Goal: Task Accomplishment & Management: Manage account settings

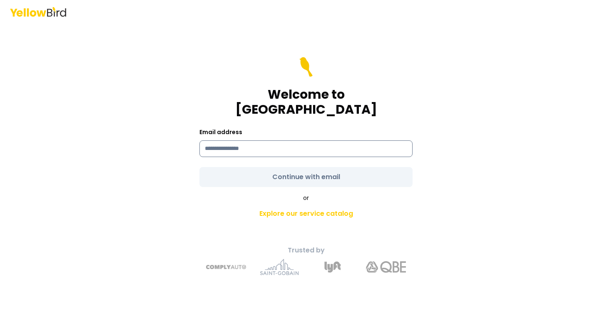
click at [257, 142] on input at bounding box center [305, 148] width 213 height 17
type input "**********"
click at [240, 161] on form "**********" at bounding box center [305, 122] width 213 height 130
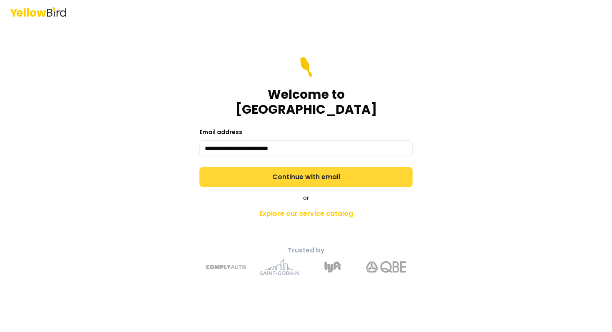
click at [247, 167] on button "Continue with email" at bounding box center [305, 177] width 213 height 20
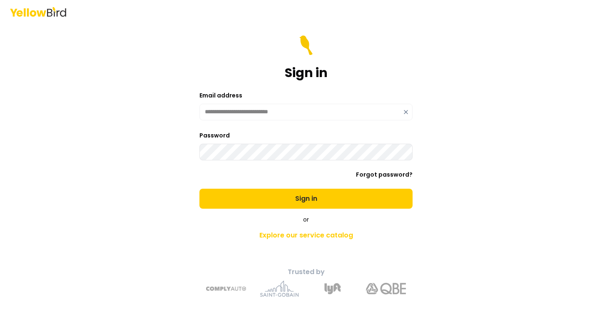
click at [199, 189] on button "Sign in" at bounding box center [305, 199] width 213 height 20
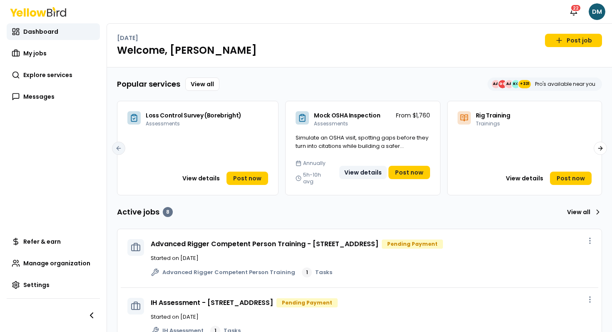
click at [357, 166] on button "View details" at bounding box center [362, 172] width 47 height 13
click at [47, 73] on span "Explore services" at bounding box center [47, 75] width 49 height 8
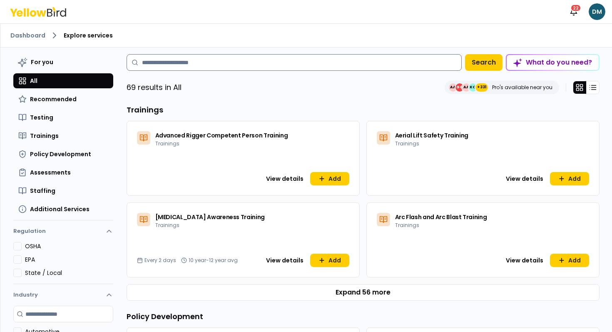
click at [292, 69] on input at bounding box center [294, 62] width 335 height 17
click at [299, 179] on button "View details" at bounding box center [284, 178] width 47 height 13
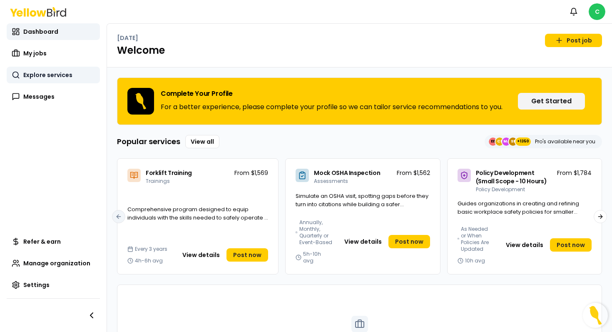
click at [48, 72] on span "Explore services" at bounding box center [47, 75] width 49 height 8
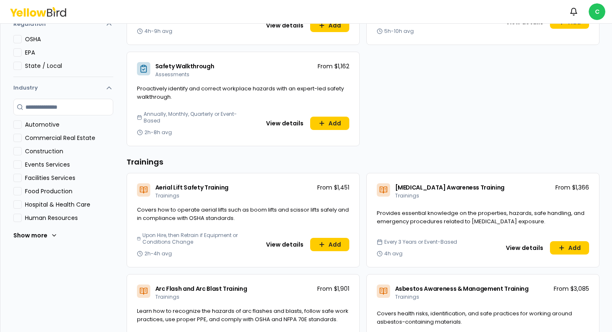
scroll to position [186, 0]
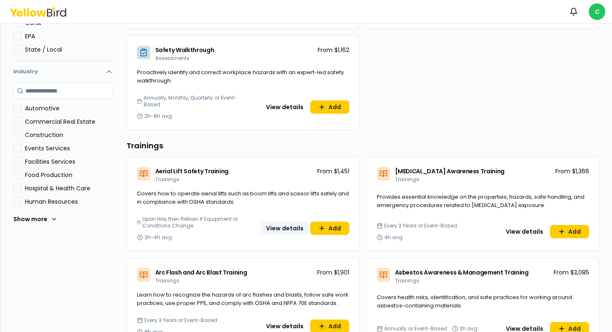
click at [264, 228] on button "View details" at bounding box center [284, 227] width 47 height 13
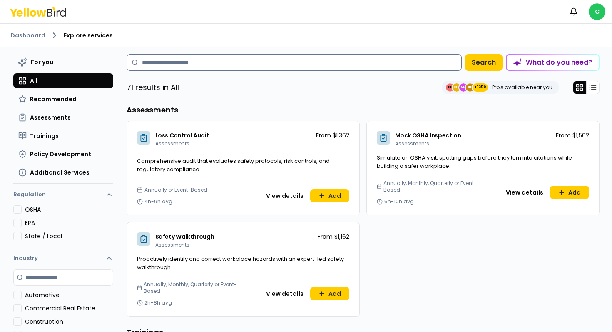
click at [176, 62] on input at bounding box center [294, 62] width 335 height 17
type input "*****"
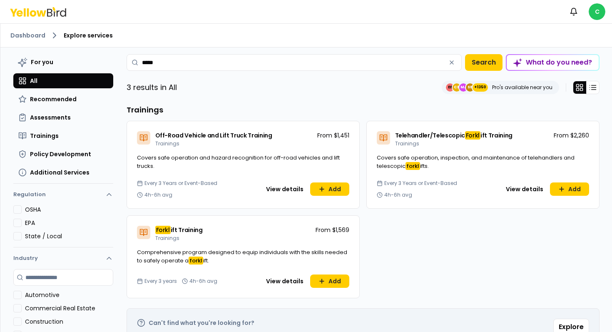
scroll to position [38, 0]
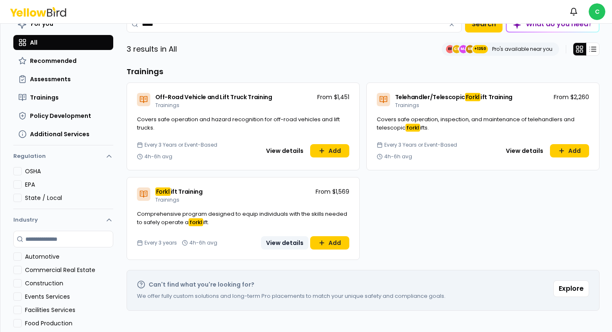
click at [282, 246] on button "View details" at bounding box center [284, 242] width 47 height 13
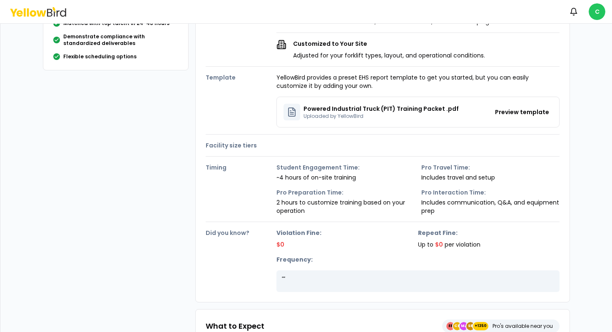
scroll to position [186, 0]
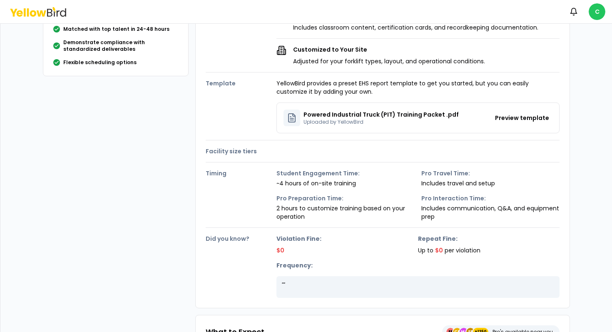
click at [217, 154] on h4 "Facility size tiers" at bounding box center [241, 151] width 71 height 8
drag, startPoint x: 217, startPoint y: 154, endPoint x: 277, endPoint y: 154, distance: 60.3
click at [277, 154] on div "Facility size tiers" at bounding box center [383, 147] width 354 height 15
click at [278, 153] on div "Facility size tiers" at bounding box center [383, 147] width 354 height 15
drag, startPoint x: 278, startPoint y: 153, endPoint x: 204, endPoint y: 153, distance: 74.5
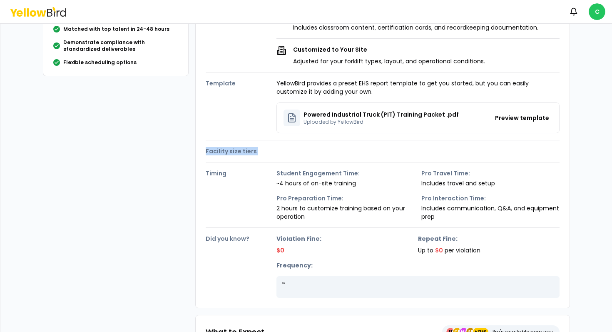
click at [204, 153] on div "Details Description A practical training program that provides OSHA-compliant c…" at bounding box center [382, 87] width 375 height 439
click at [202, 142] on div "Details Description A practical training program that provides OSHA-compliant c…" at bounding box center [382, 87] width 375 height 439
drag, startPoint x: 202, startPoint y: 142, endPoint x: 325, endPoint y: 151, distance: 124.0
click at [325, 151] on div "Details Description A practical training program that provides OSHA-compliant c…" at bounding box center [382, 87] width 375 height 439
click at [325, 151] on div "Facility size tiers" at bounding box center [383, 147] width 354 height 15
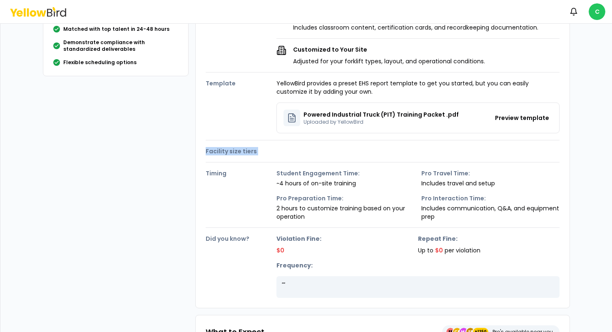
drag, startPoint x: 325, startPoint y: 151, endPoint x: 187, endPoint y: 151, distance: 138.2
click at [187, 151] on div "Forklift Training Trainings From $1,569 Comprehensive program designed to equip…" at bounding box center [306, 283] width 540 height 843
click at [211, 151] on h4 "Facility size tiers" at bounding box center [241, 151] width 71 height 8
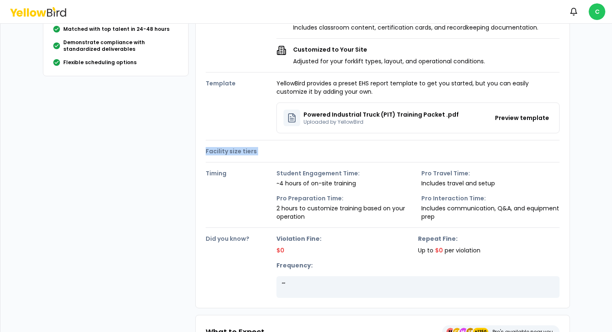
click at [233, 151] on h4 "Facility size tiers" at bounding box center [241, 151] width 71 height 8
click at [241, 151] on h4 "Facility size tiers" at bounding box center [241, 151] width 71 height 8
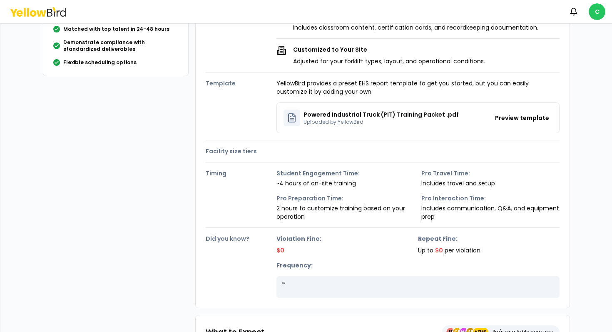
click at [224, 153] on h4 "Facility size tiers" at bounding box center [241, 151] width 71 height 8
drag, startPoint x: 224, startPoint y: 153, endPoint x: 217, endPoint y: 153, distance: 6.7
click at [219, 153] on h4 "Facility size tiers" at bounding box center [241, 151] width 71 height 8
click at [217, 153] on h4 "Facility size tiers" at bounding box center [241, 151] width 71 height 8
click at [231, 153] on h4 "Facility size tiers" at bounding box center [241, 151] width 71 height 8
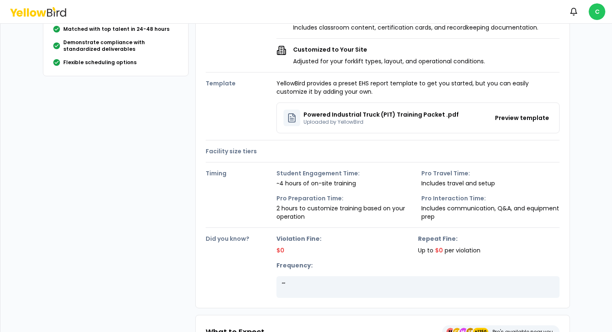
click at [231, 153] on h4 "Facility size tiers" at bounding box center [241, 151] width 71 height 8
click at [243, 151] on h4 "Facility size tiers" at bounding box center [241, 151] width 71 height 8
click at [220, 152] on h4 "Facility size tiers" at bounding box center [241, 151] width 71 height 8
drag, startPoint x: 220, startPoint y: 152, endPoint x: 254, endPoint y: 151, distance: 34.1
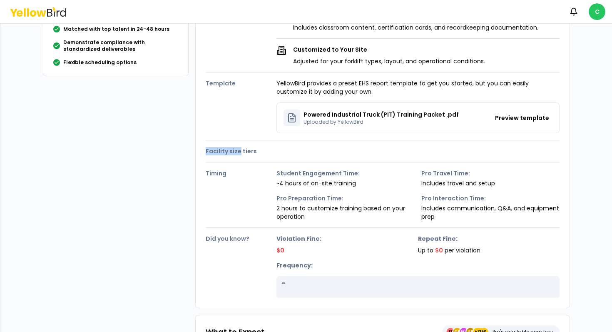
click at [254, 152] on h4 "Facility size tiers" at bounding box center [241, 151] width 71 height 8
click at [254, 151] on h4 "Facility size tiers" at bounding box center [241, 151] width 71 height 8
drag, startPoint x: 254, startPoint y: 151, endPoint x: 199, endPoint y: 151, distance: 54.9
click at [199, 151] on div "Details Description A practical training program that provides OSHA-compliant c…" at bounding box center [382, 87] width 375 height 439
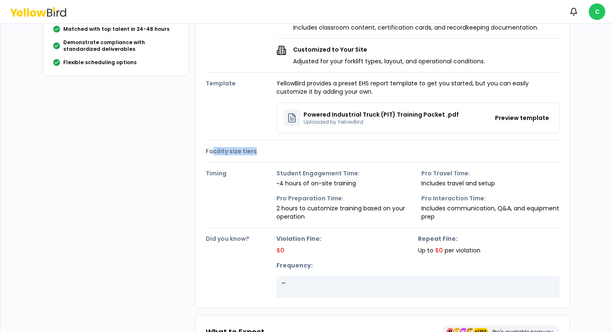
drag, startPoint x: 293, startPoint y: 149, endPoint x: 206, endPoint y: 149, distance: 86.6
click at [206, 149] on div "Facility size tiers" at bounding box center [383, 147] width 354 height 15
click at [206, 149] on h4 "Facility size tiers" at bounding box center [241, 151] width 71 height 8
drag, startPoint x: 206, startPoint y: 149, endPoint x: 277, endPoint y: 149, distance: 71.2
click at [277, 149] on div "Facility size tiers" at bounding box center [383, 147] width 354 height 15
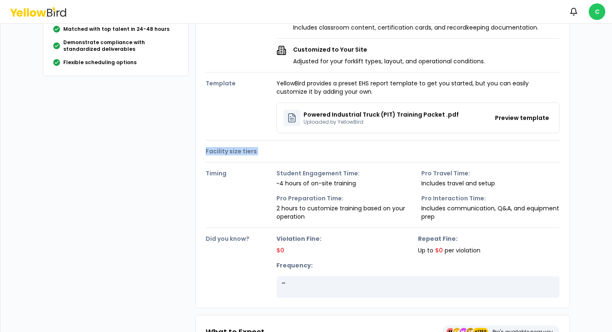
click at [277, 149] on div "Facility size tiers" at bounding box center [383, 147] width 354 height 15
drag, startPoint x: 277, startPoint y: 149, endPoint x: 211, endPoint y: 149, distance: 65.8
click at [211, 149] on div "Facility size tiers" at bounding box center [383, 147] width 354 height 15
click at [211, 149] on h4 "Facility size tiers" at bounding box center [241, 151] width 71 height 8
drag, startPoint x: 211, startPoint y: 149, endPoint x: 272, endPoint y: 147, distance: 60.4
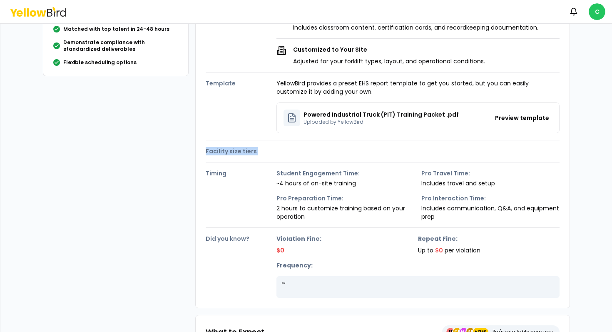
click at [270, 149] on h4 "Facility size tiers" at bounding box center [241, 151] width 71 height 8
click at [272, 147] on h4 "Facility size tiers" at bounding box center [241, 151] width 71 height 8
drag, startPoint x: 272, startPoint y: 147, endPoint x: 215, endPoint y: 147, distance: 56.6
click at [215, 147] on h4 "Facility size tiers" at bounding box center [241, 151] width 71 height 8
drag, startPoint x: 215, startPoint y: 147, endPoint x: 225, endPoint y: 147, distance: 9.6
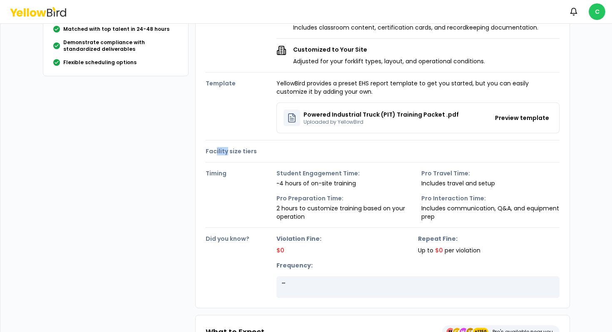
click at [225, 147] on h4 "Facility size tiers" at bounding box center [241, 151] width 71 height 8
drag, startPoint x: 225, startPoint y: 147, endPoint x: 253, endPoint y: 147, distance: 28.3
click at [253, 147] on h4 "Facility size tiers" at bounding box center [241, 151] width 71 height 8
drag, startPoint x: 253, startPoint y: 146, endPoint x: 214, endPoint y: 146, distance: 39.5
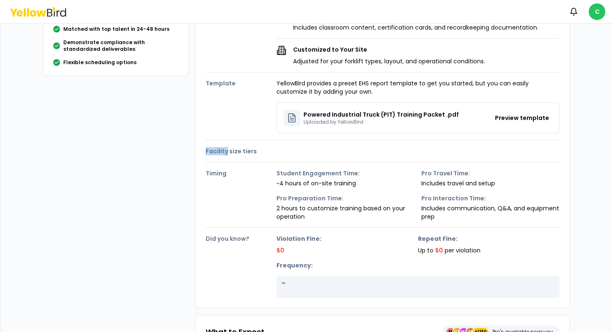
click at [214, 147] on h4 "Facility size tiers" at bounding box center [241, 151] width 71 height 8
click at [221, 153] on h4 "Facility size tiers" at bounding box center [241, 151] width 71 height 8
click at [239, 154] on h4 "Facility size tiers" at bounding box center [241, 151] width 71 height 8
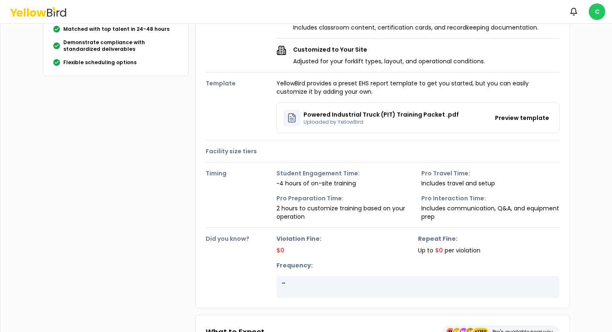
click at [239, 154] on h4 "Facility size tiers" at bounding box center [241, 151] width 71 height 8
click at [238, 153] on h4 "Facility size tiers" at bounding box center [241, 151] width 71 height 8
click at [230, 151] on h4 "Facility size tiers" at bounding box center [241, 151] width 71 height 8
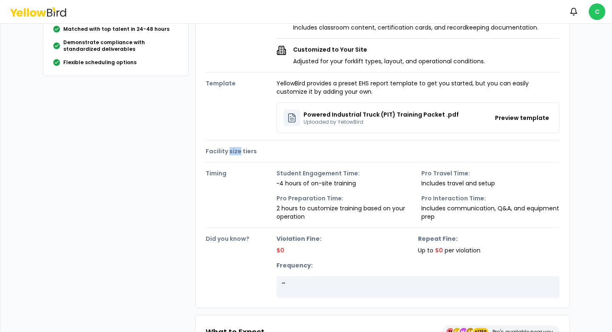
click at [230, 151] on h4 "Facility size tiers" at bounding box center [241, 151] width 71 height 8
click at [245, 157] on div "Description A practical training program that provides OSHA-compliant certifica…" at bounding box center [383, 94] width 354 height 407
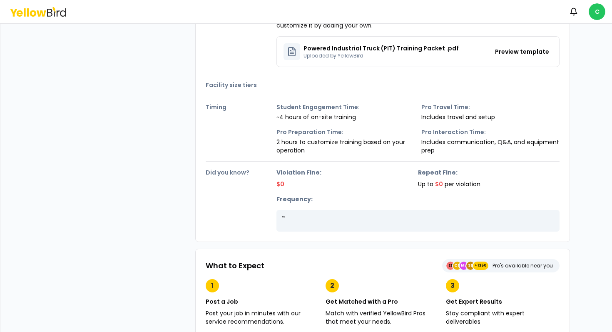
scroll to position [252, 0]
click at [212, 168] on h4 "Did you know?" at bounding box center [241, 172] width 71 height 8
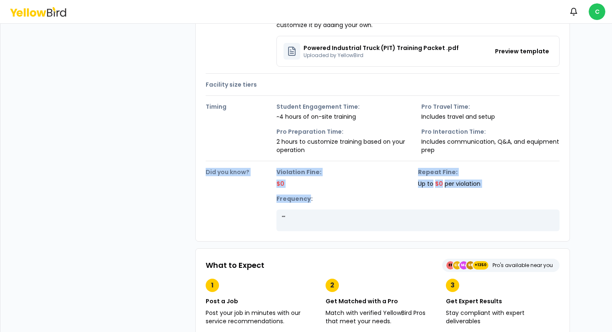
drag, startPoint x: 212, startPoint y: 167, endPoint x: 303, endPoint y: 196, distance: 95.8
click at [303, 196] on div "Did you know? Violation Fine: $0 Repeat Fine: Up to $0 per violation Frequency:…" at bounding box center [383, 196] width 354 height 70
click at [303, 196] on strong "Frequency:" at bounding box center [417, 198] width 283 height 8
drag, startPoint x: 303, startPoint y: 196, endPoint x: 228, endPoint y: 176, distance: 77.7
click at [228, 176] on div "Did you know? Violation Fine: $0 Repeat Fine: Up to $0 per violation Frequency:…" at bounding box center [383, 196] width 354 height 70
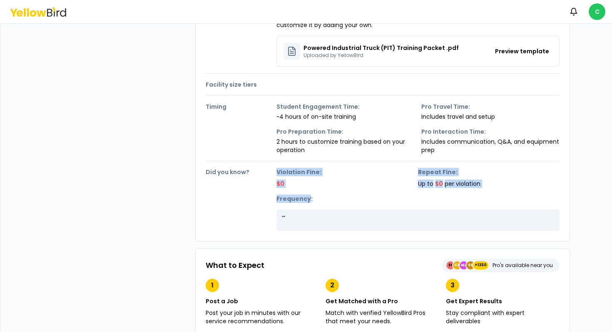
click at [228, 176] on div "Did you know? Violation Fine: $0 Repeat Fine: Up to $0 per violation Frequency:…" at bounding box center [383, 196] width 354 height 70
click at [216, 173] on h4 "Did you know?" at bounding box center [241, 172] width 71 height 8
drag, startPoint x: 216, startPoint y: 173, endPoint x: 378, endPoint y: 220, distance: 168.6
click at [378, 220] on div "Did you know? Violation Fine: $0 Repeat Fine: Up to $0 per violation Frequency:…" at bounding box center [383, 196] width 354 height 70
click at [378, 220] on p "" "" at bounding box center [417, 218] width 273 height 8
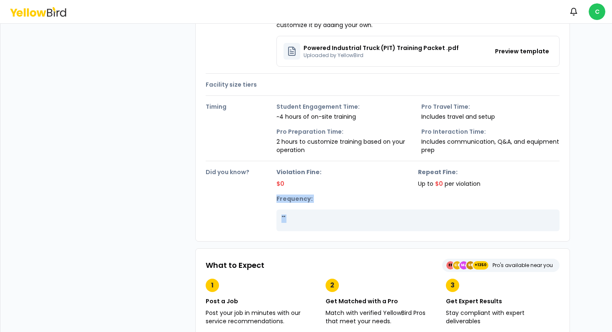
drag, startPoint x: 378, startPoint y: 220, endPoint x: 273, endPoint y: 181, distance: 111.7
click at [273, 181] on div "Did you know? Violation Fine: $0 Repeat Fine: Up to $0 per violation Frequency:…" at bounding box center [383, 196] width 354 height 70
click at [238, 171] on h4 "Did you know?" at bounding box center [241, 172] width 71 height 8
drag, startPoint x: 238, startPoint y: 171, endPoint x: 361, endPoint y: 222, distance: 133.2
click at [361, 222] on div "Did you know? Violation Fine: $0 Repeat Fine: Up to $0 per violation Frequency:…" at bounding box center [383, 196] width 354 height 70
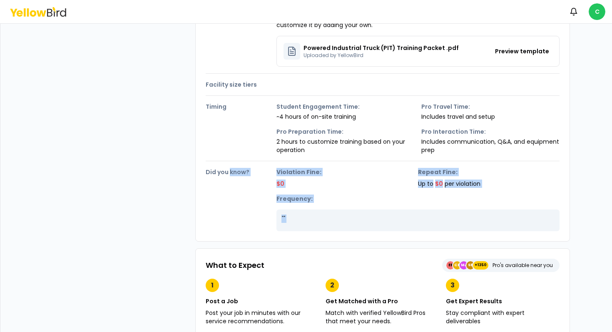
click at [362, 222] on p "" "" at bounding box center [417, 218] width 273 height 8
drag, startPoint x: 362, startPoint y: 222, endPoint x: 223, endPoint y: 173, distance: 147.0
click at [223, 173] on div "Did you know? Violation Fine: $0 Repeat Fine: Up to $0 per violation Frequency:…" at bounding box center [383, 196] width 354 height 70
click at [223, 173] on h4 "Did you know?" at bounding box center [241, 172] width 71 height 8
drag, startPoint x: 225, startPoint y: 174, endPoint x: 354, endPoint y: 219, distance: 136.8
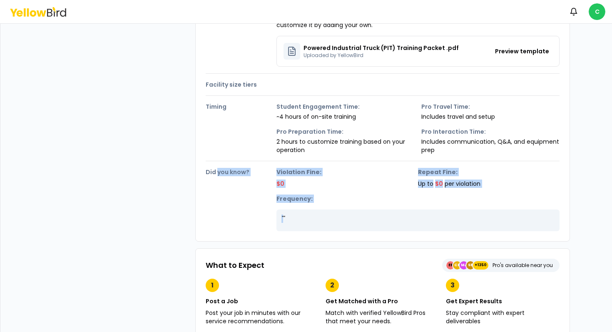
click at [353, 219] on div "Did you know? Violation Fine: $0 Repeat Fine: Up to $0 per violation Frequency:…" at bounding box center [383, 196] width 354 height 70
click at [354, 219] on p "" "" at bounding box center [417, 218] width 273 height 8
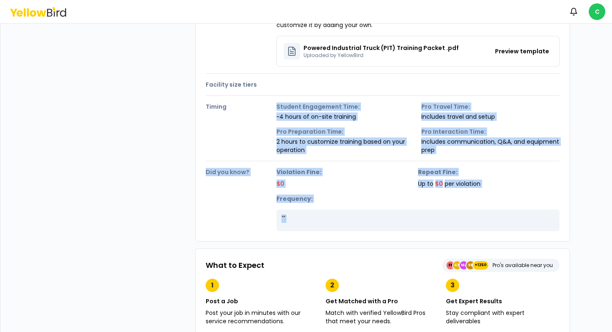
drag, startPoint x: 354, startPoint y: 219, endPoint x: 184, endPoint y: 121, distance: 196.9
click at [184, 121] on div "Forklift Training Trainings From $1,569 Comprehensive program designed to equip…" at bounding box center [306, 216] width 540 height 843
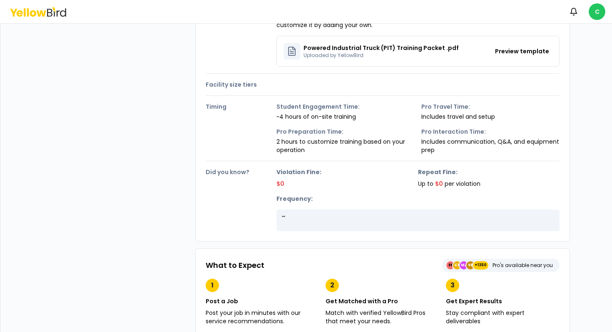
click at [206, 170] on h4 "Did you know?" at bounding box center [241, 172] width 71 height 8
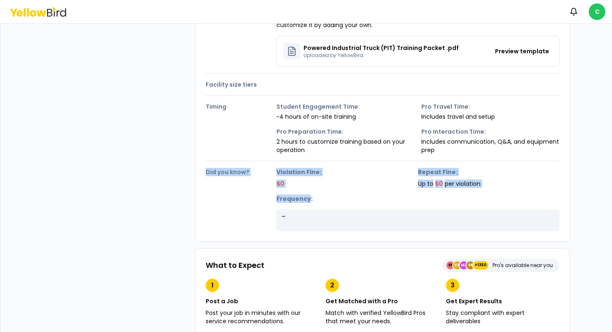
drag, startPoint x: 206, startPoint y: 170, endPoint x: 313, endPoint y: 208, distance: 114.4
click at [313, 208] on div "Did you know? Violation Fine: $0 Repeat Fine: Up to $0 per violation Frequency:…" at bounding box center [383, 196] width 354 height 70
click at [313, 208] on div "Violation Fine: $0 Repeat Fine: Up to $0 per violation Frequency: " "" at bounding box center [417, 199] width 283 height 63
drag, startPoint x: 313, startPoint y: 208, endPoint x: 227, endPoint y: 176, distance: 92.1
click at [227, 176] on div "Did you know? Violation Fine: $0 Repeat Fine: Up to $0 per violation Frequency:…" at bounding box center [383, 196] width 354 height 70
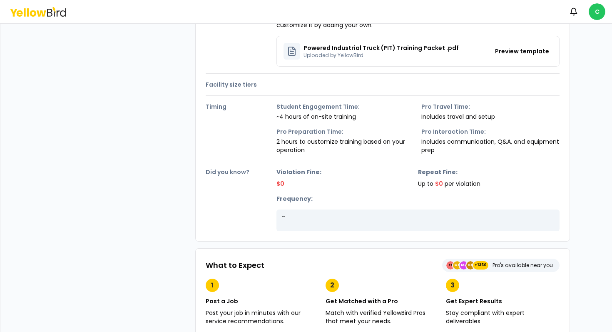
click at [213, 171] on h4 "Did you know?" at bounding box center [241, 172] width 71 height 8
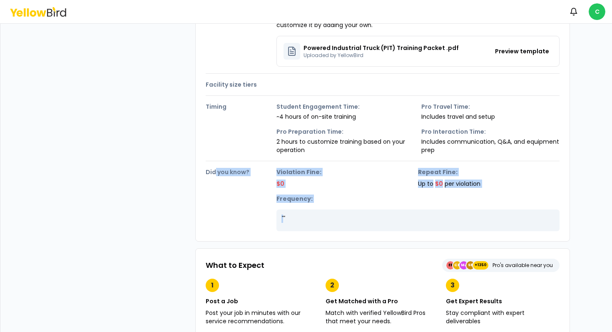
drag, startPoint x: 213, startPoint y: 171, endPoint x: 305, endPoint y: 215, distance: 102.2
click at [305, 215] on div "Did you know? Violation Fine: $0 Repeat Fine: Up to $0 per violation Frequency:…" at bounding box center [383, 196] width 354 height 70
click at [305, 215] on p "" "" at bounding box center [417, 218] width 273 height 8
drag, startPoint x: 305, startPoint y: 215, endPoint x: 209, endPoint y: 180, distance: 103.1
click at [209, 180] on div "Did you know? Violation Fine: $0 Repeat Fine: Up to $0 per violation Frequency:…" at bounding box center [383, 196] width 354 height 70
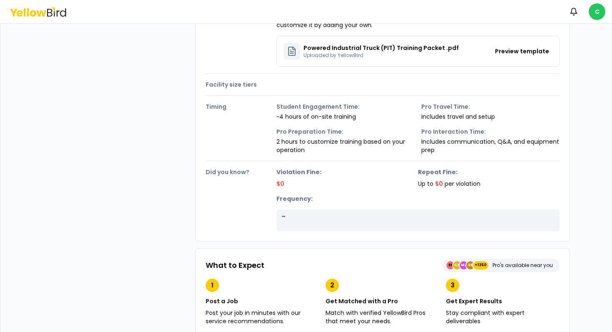
click at [205, 168] on div "Details Description A practical training program that provides OSHA-compliant c…" at bounding box center [382, 21] width 375 height 439
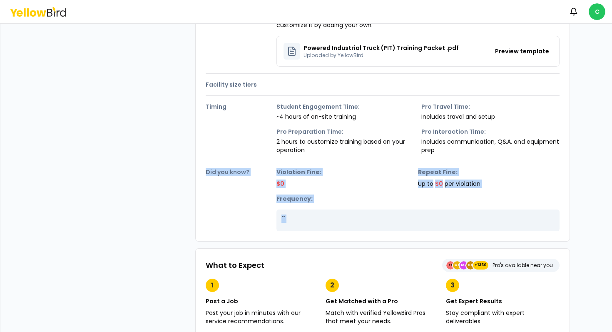
drag, startPoint x: 205, startPoint y: 168, endPoint x: 295, endPoint y: 218, distance: 102.8
click at [294, 218] on div "Details Description A practical training program that provides OSHA-compliant c…" at bounding box center [382, 21] width 375 height 439
click at [295, 218] on p "" "" at bounding box center [417, 218] width 273 height 8
drag, startPoint x: 295, startPoint y: 218, endPoint x: 210, endPoint y: 176, distance: 94.4
click at [210, 176] on div "Did you know? Violation Fine: $0 Repeat Fine: Up to $0 per violation Frequency:…" at bounding box center [383, 196] width 354 height 70
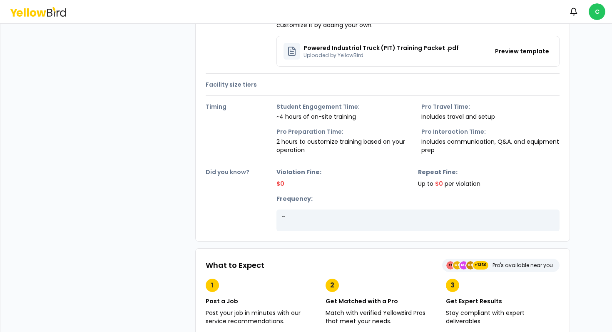
click at [204, 166] on div "Details Description A practical training program that provides OSHA-compliant c…" at bounding box center [382, 21] width 375 height 439
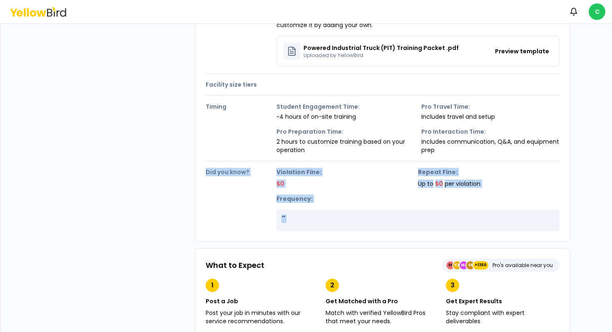
drag, startPoint x: 204, startPoint y: 166, endPoint x: 321, endPoint y: 229, distance: 132.9
click at [321, 229] on div "Details Description A practical training program that provides OSHA-compliant c…" at bounding box center [382, 21] width 375 height 439
click at [321, 229] on div "" "" at bounding box center [417, 220] width 283 height 22
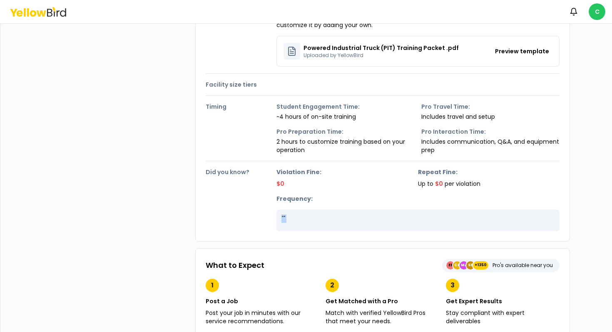
drag
click at [225, 191] on div "Did you know? Violation Fine: $0 Repeat Fine: Up to $0 per violation Frequency:…" at bounding box center [383, 196] width 354 height 70
click at [210, 171] on h4 "Did you know?" at bounding box center [241, 172] width 71 height 8
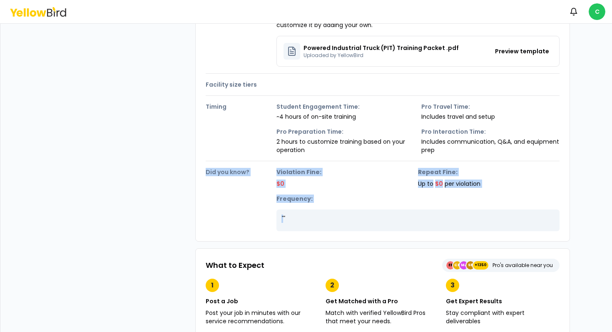
click at [330, 225] on div "Did you know? Violation Fine: $0 Repeat Fine: Up to $0 per violation Frequency:…" at bounding box center [383, 196] width 354 height 70
click at [330, 225] on div "" "" at bounding box center [417, 220] width 283 height 22
click at [204, 170] on div "Details Description A practical training program that provides OSHA-compliant c…" at bounding box center [382, 21] width 375 height 439
click at [344, 227] on div "Details Description A practical training program that provides OSHA-compliant c…" at bounding box center [382, 21] width 375 height 439
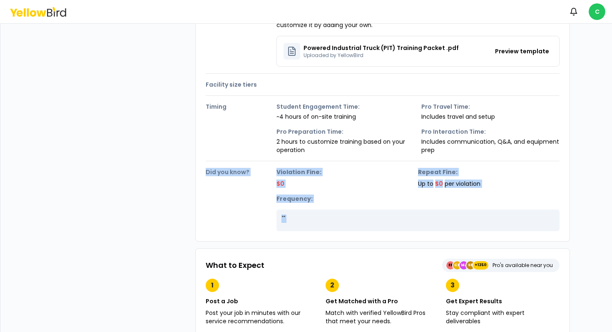
click at [344, 227] on div "" "" at bounding box center [417, 220] width 283 height 22
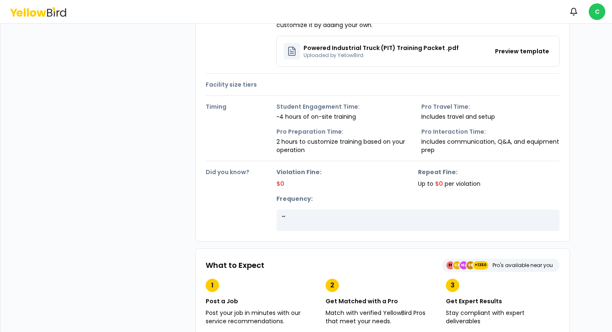
scroll to position [0, 0]
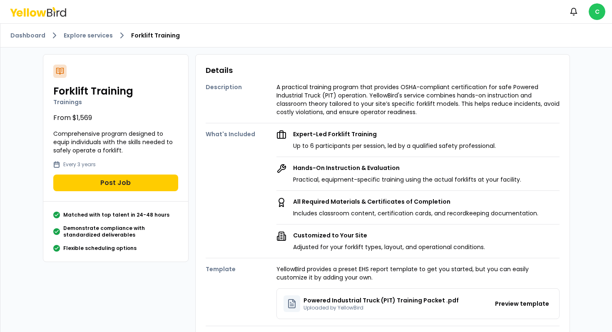
click at [42, 16] on div "Notifications C" at bounding box center [306, 11] width 612 height 23
click at [42, 14] on icon at bounding box center [42, 13] width 10 height 6
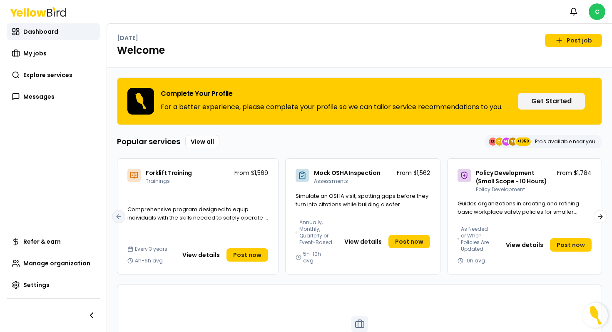
click at [598, 314] on img "Open Resource Center" at bounding box center [595, 315] width 25 height 25
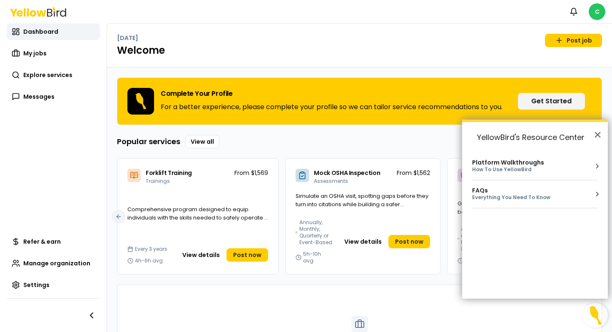
click at [580, 171] on div "Platform Walkthroughs How To Use YellowBird" at bounding box center [535, 166] width 126 height 14
click at [473, 138] on button "Back to Resource Center Home" at bounding box center [472, 137] width 8 height 8
click at [506, 202] on li "0 FAQs Everything You Need To Know" at bounding box center [535, 194] width 126 height 28
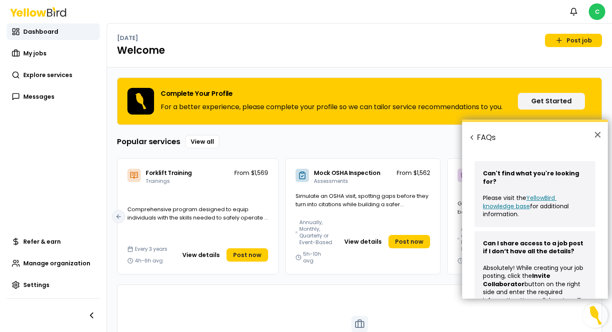
click at [473, 136] on button "Back to Resource Center Home" at bounding box center [472, 137] width 8 height 8
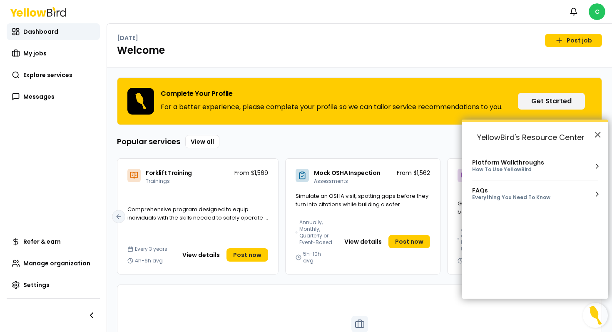
click at [590, 138] on h2 "YellowBird's Resource Center" at bounding box center [535, 137] width 146 height 30
click at [593, 138] on button "×" at bounding box center [597, 134] width 8 height 13
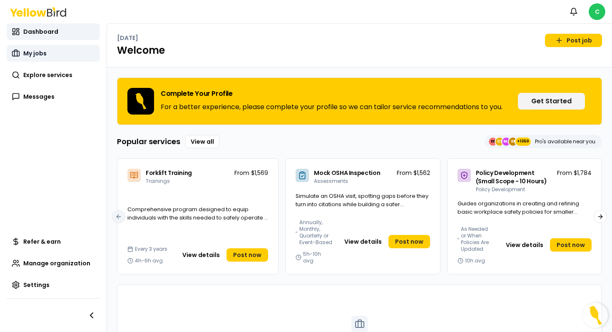
click at [32, 54] on span "My jobs" at bounding box center [34, 53] width 23 height 8
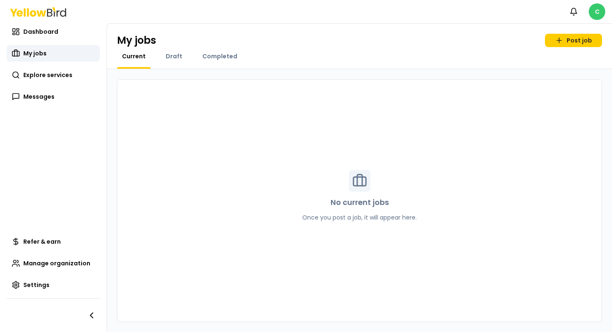
click at [592, 15] on html "Notifications C Dashboard My jobs Explore services Messages Refer & earn Manage…" at bounding box center [306, 166] width 612 height 332
